Goal: Task Accomplishment & Management: Manage account settings

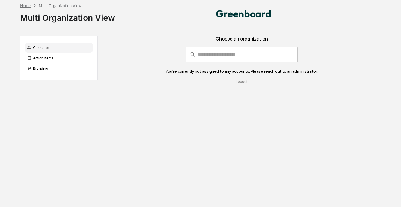
click at [29, 6] on div "Home" at bounding box center [25, 5] width 10 height 5
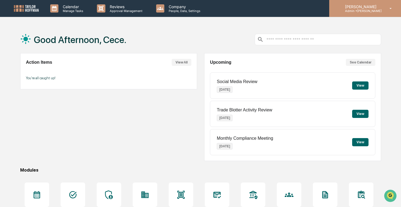
click at [368, 16] on div "Cece Ferraez Admin • Taylor Hoffman" at bounding box center [365, 8] width 72 height 17
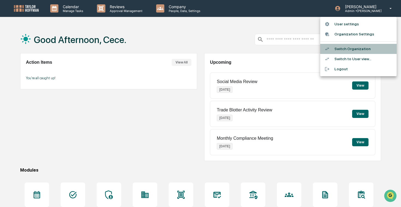
click at [363, 49] on li "Switch Organization" at bounding box center [358, 49] width 76 height 10
